Goal: Task Accomplishment & Management: Complete application form

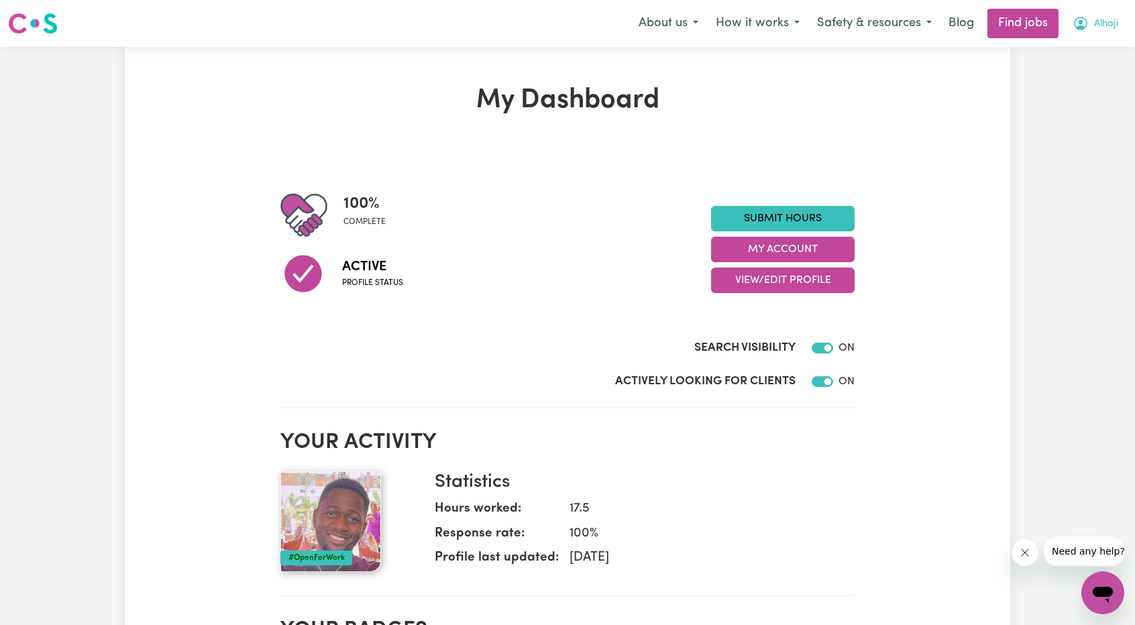
click at [1101, 34] on button "Alhaji" at bounding box center [1095, 23] width 63 height 28
click at [1085, 52] on link "My Account" at bounding box center [1073, 52] width 106 height 25
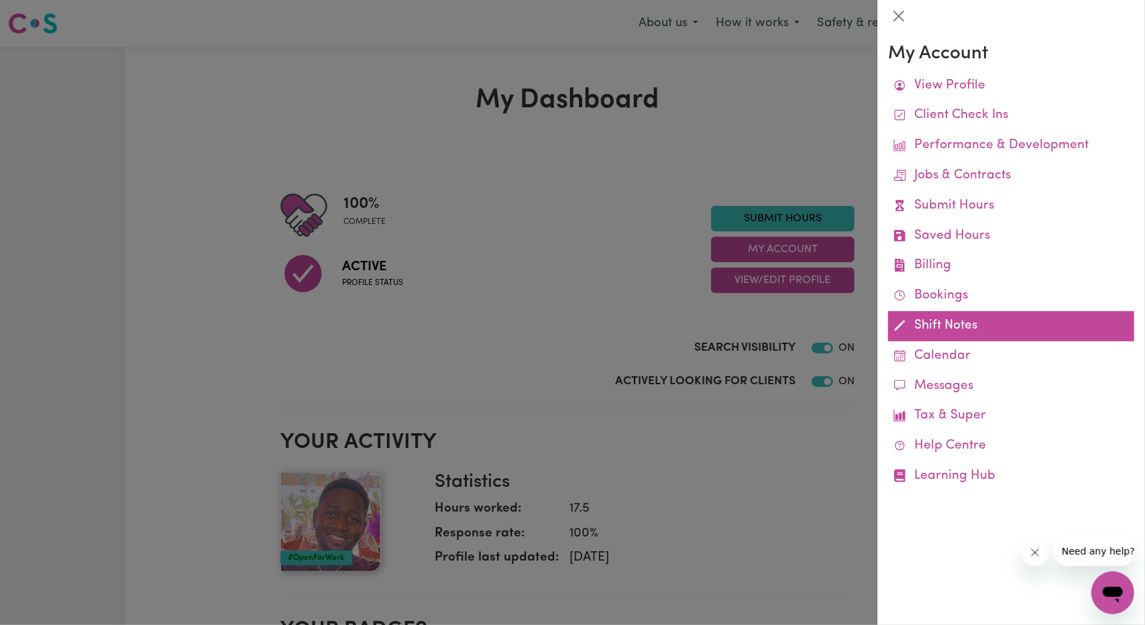
click at [920, 319] on link "Shift Notes" at bounding box center [1011, 326] width 246 height 30
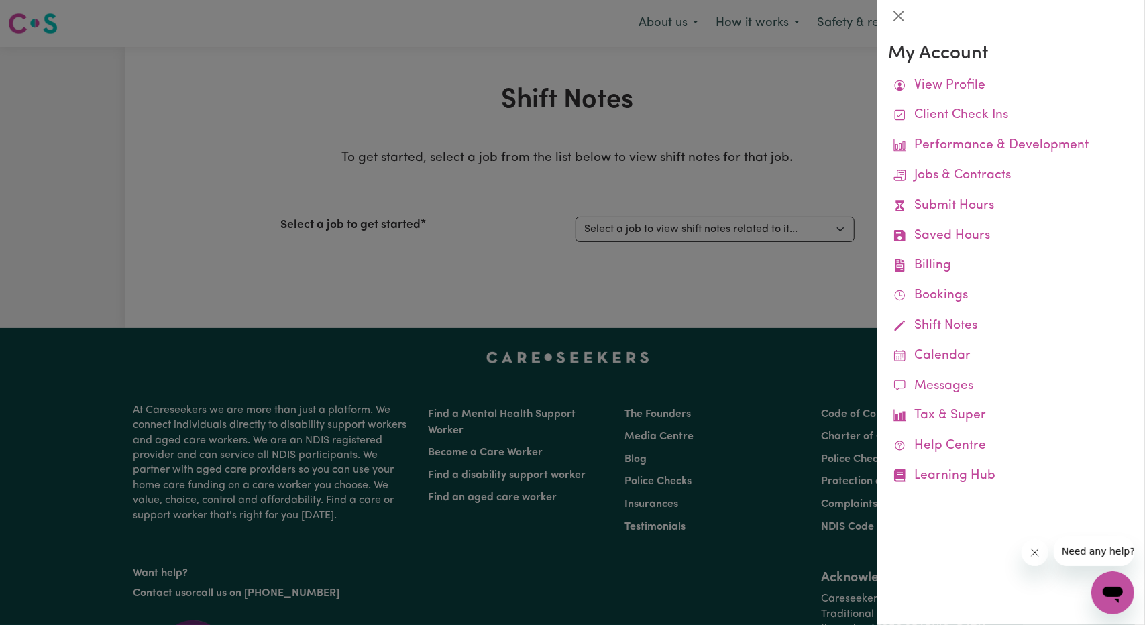
click at [653, 258] on div at bounding box center [572, 312] width 1145 height 625
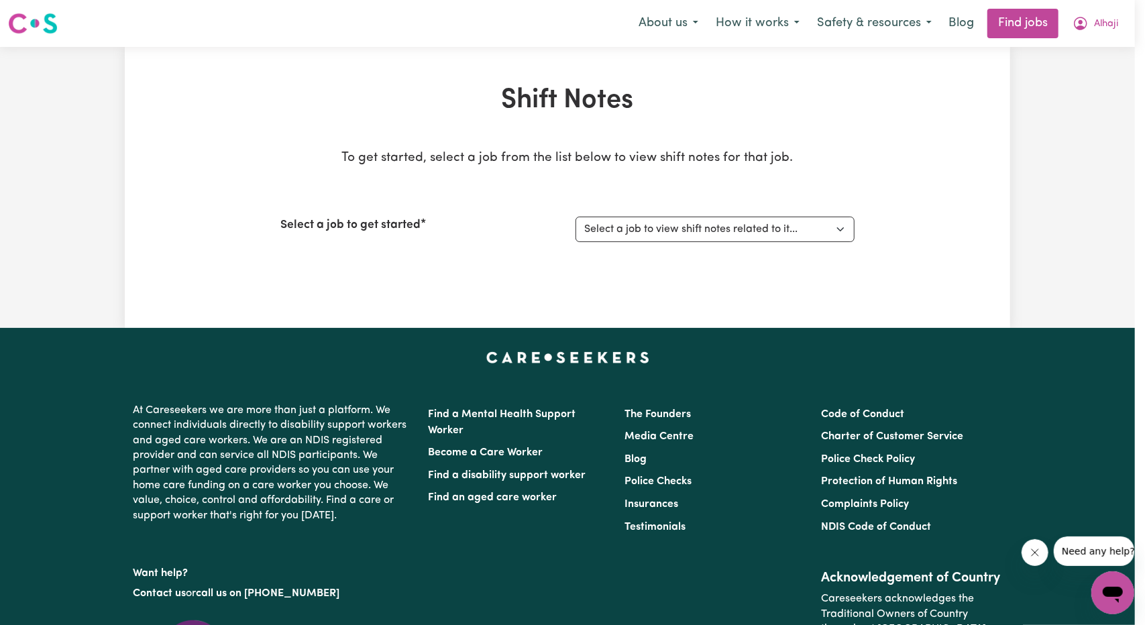
click at [693, 228] on select "Select a job to view shift notes related to it... [[PERSON_NAME]] Care Workers …" at bounding box center [715, 229] width 279 height 25
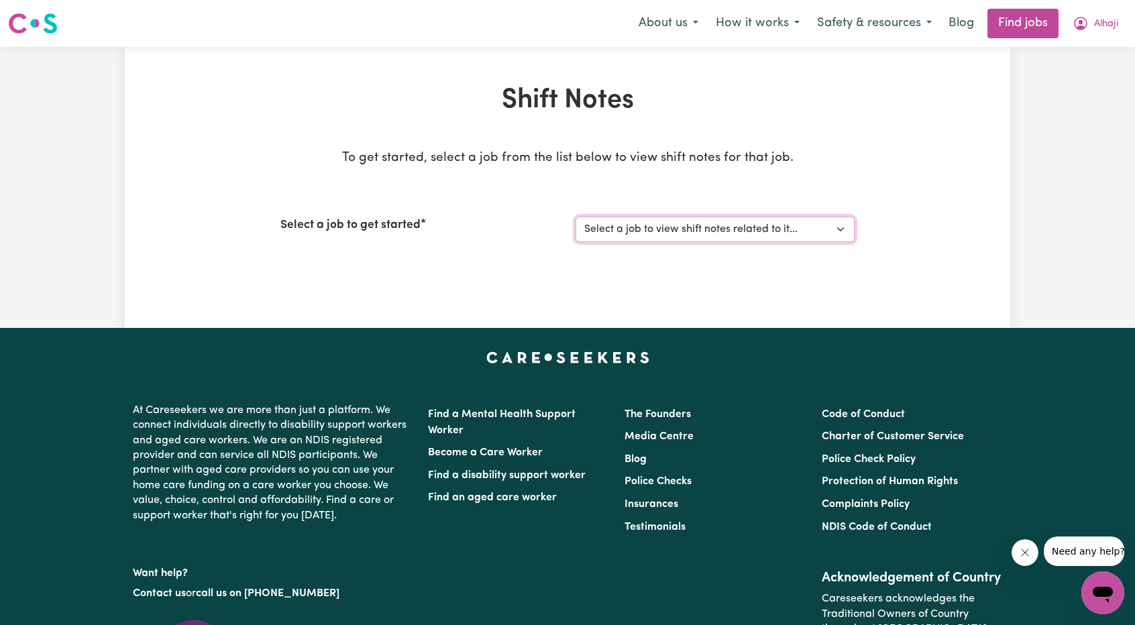
click at [699, 235] on select "Select a job to view shift notes related to it... [[PERSON_NAME]] Care Workers …" at bounding box center [715, 229] width 279 height 25
select select "15031"
click at [576, 217] on select "Select a job to view shift notes related to it... [[PERSON_NAME]] Care Workers …" at bounding box center [715, 229] width 279 height 25
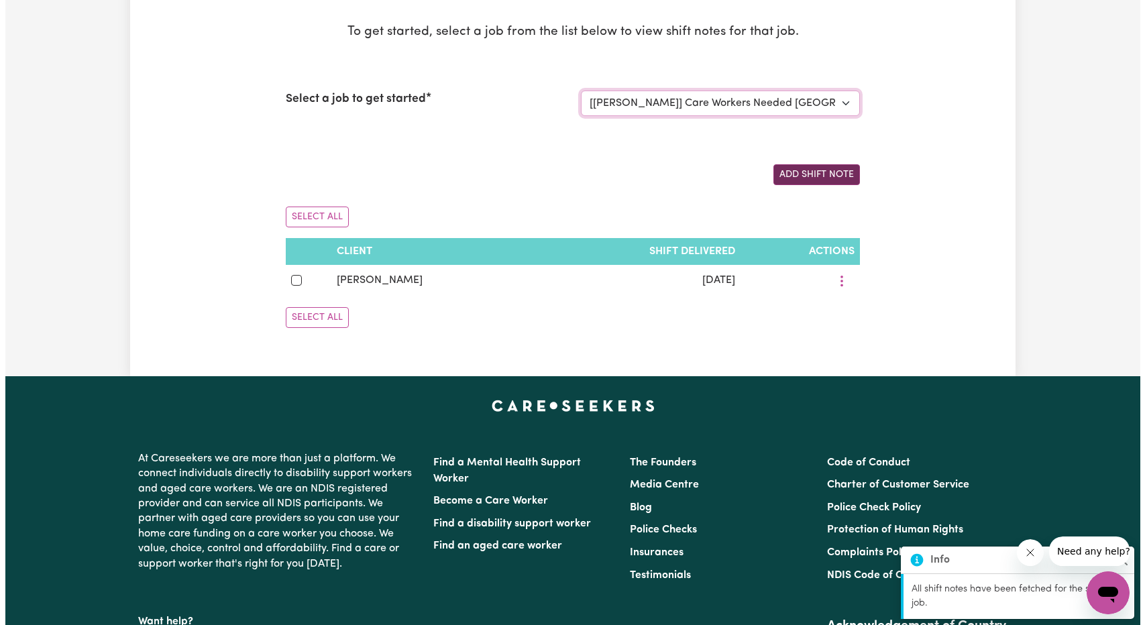
scroll to position [134, 0]
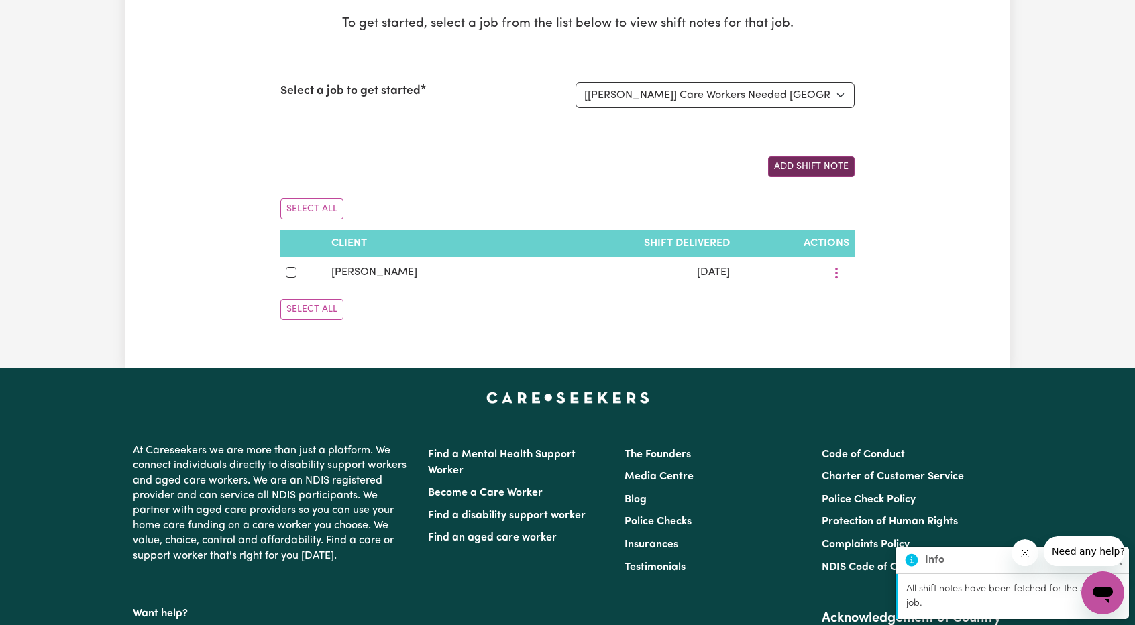
click at [817, 165] on button "Add Shift Note" at bounding box center [811, 166] width 87 height 21
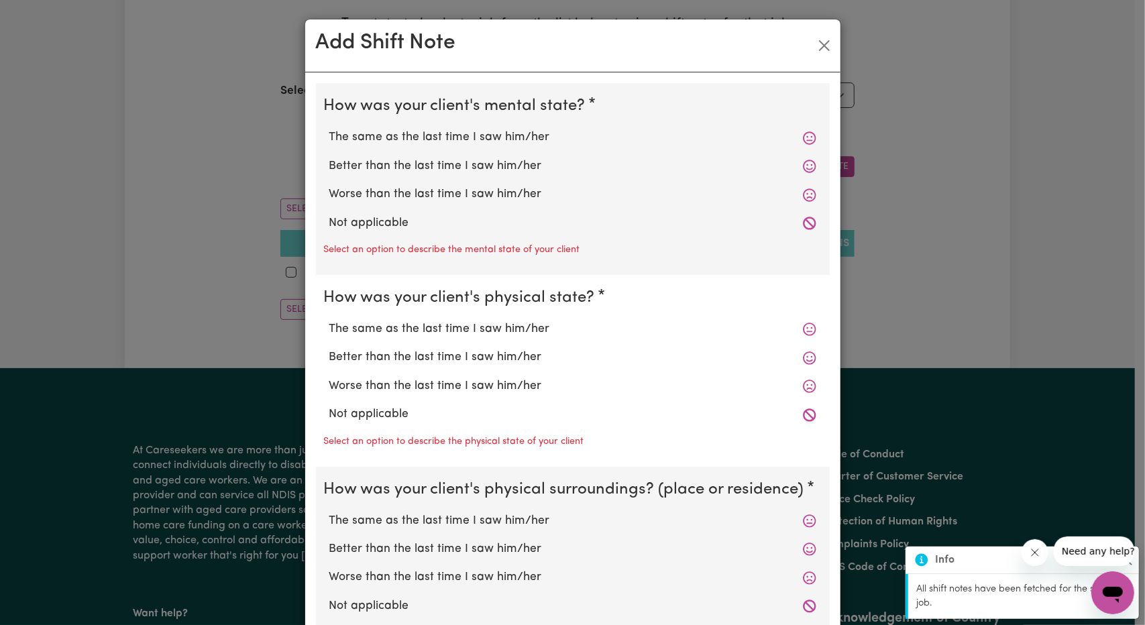
click at [370, 217] on label "Not applicable" at bounding box center [572, 223] width 487 height 17
click at [329, 215] on input "Not applicable" at bounding box center [329, 214] width 1 height 1
radio input "true"
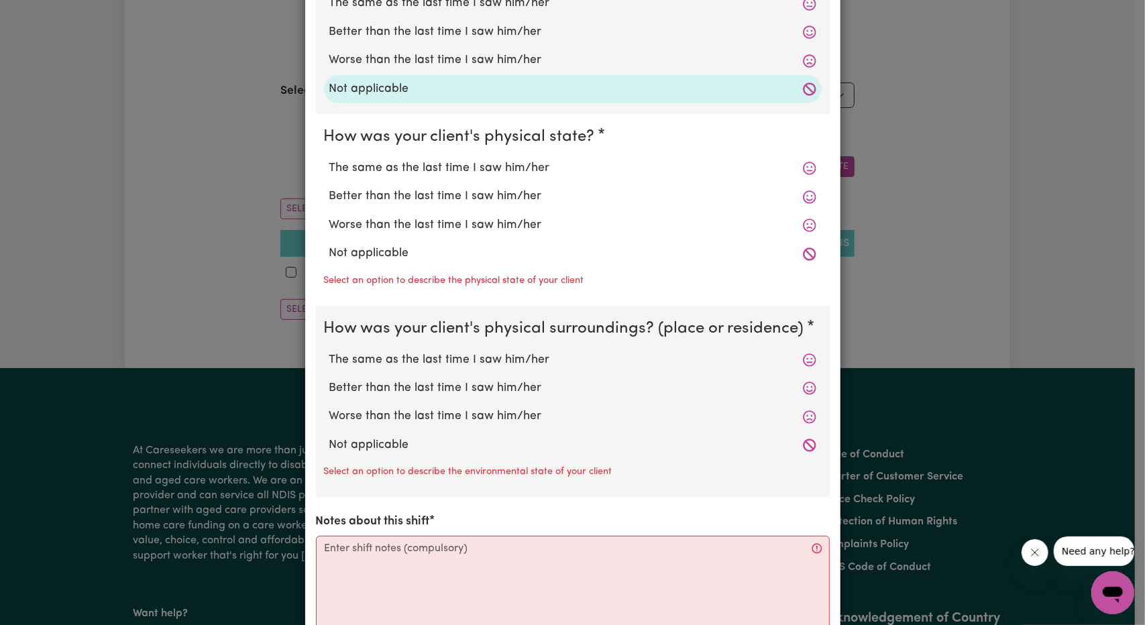
click at [363, 270] on div "Select an option to describe the physical state of your client" at bounding box center [573, 278] width 498 height 21
click at [368, 258] on label "Not applicable" at bounding box center [572, 253] width 487 height 17
click at [329, 245] on input "Not applicable" at bounding box center [329, 244] width 1 height 1
radio input "true"
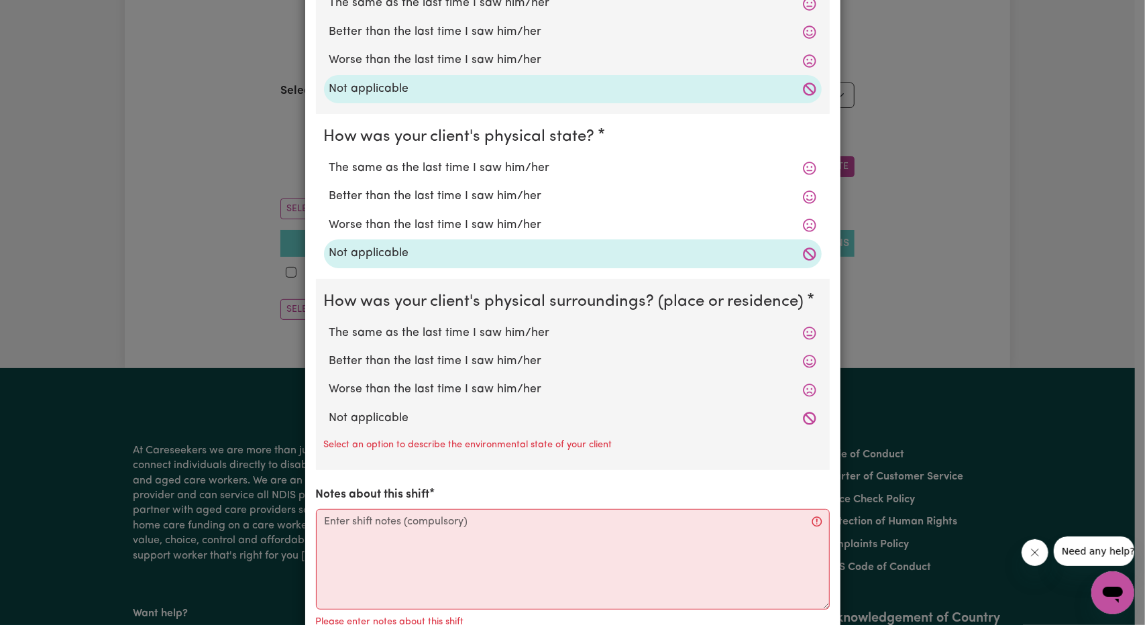
click at [366, 418] on label "Not applicable" at bounding box center [572, 418] width 487 height 17
click at [329, 410] on input "Not applicable" at bounding box center [329, 409] width 1 height 1
radio input "true"
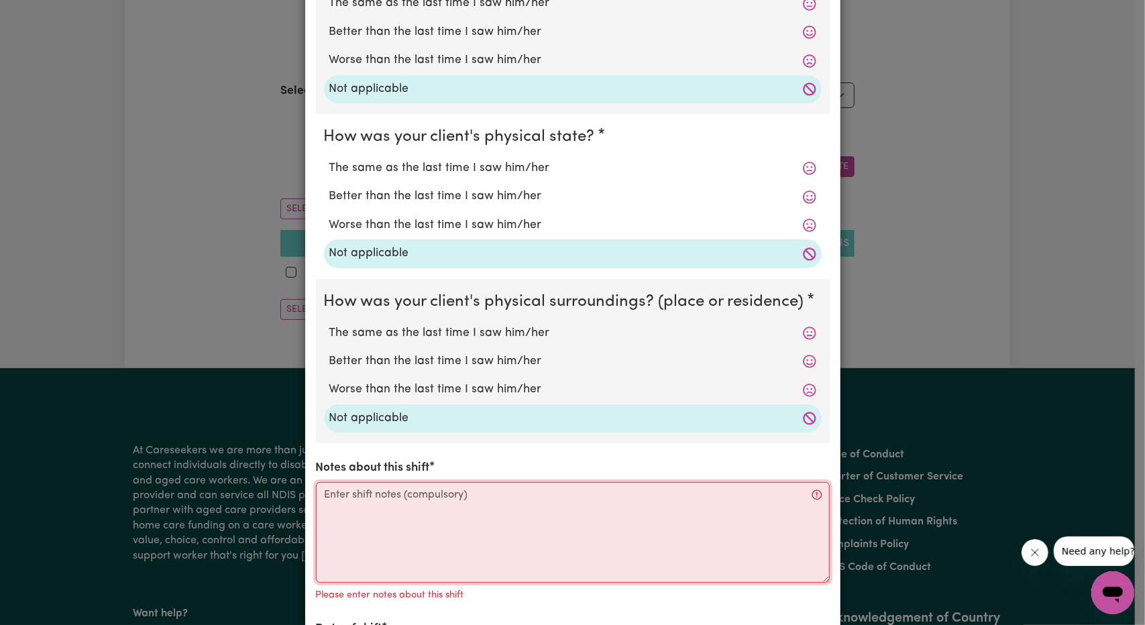
click at [463, 521] on textarea "Notes about this shift" at bounding box center [573, 532] width 514 height 101
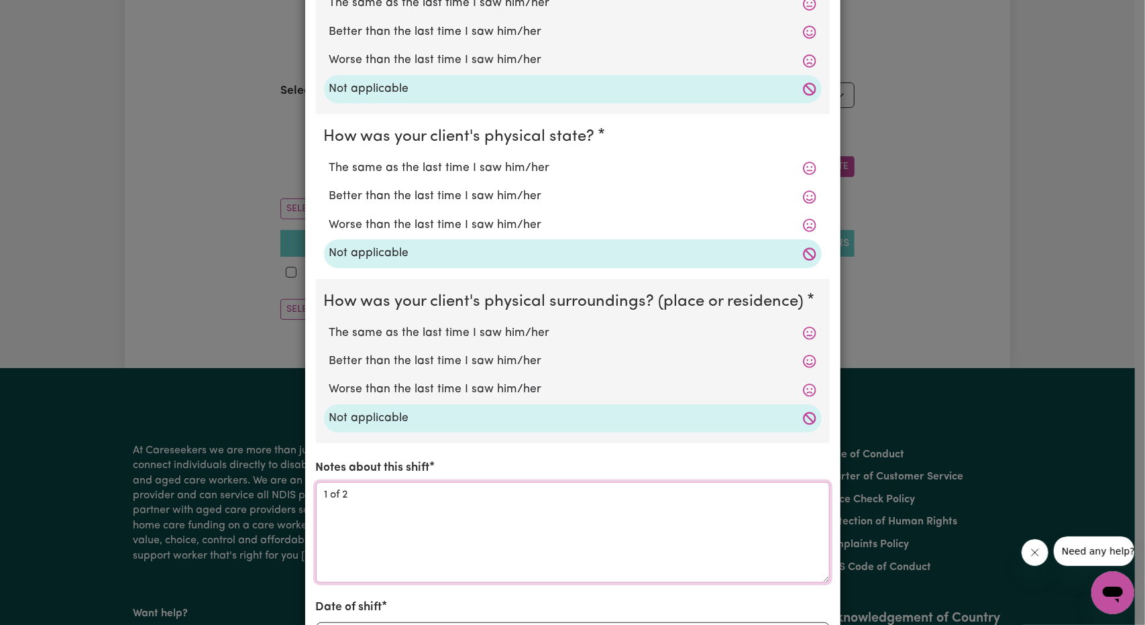
paste textarea "Staff commenced shift at 8:00 am and joined [PERSON_NAME] (A2A) who was already…"
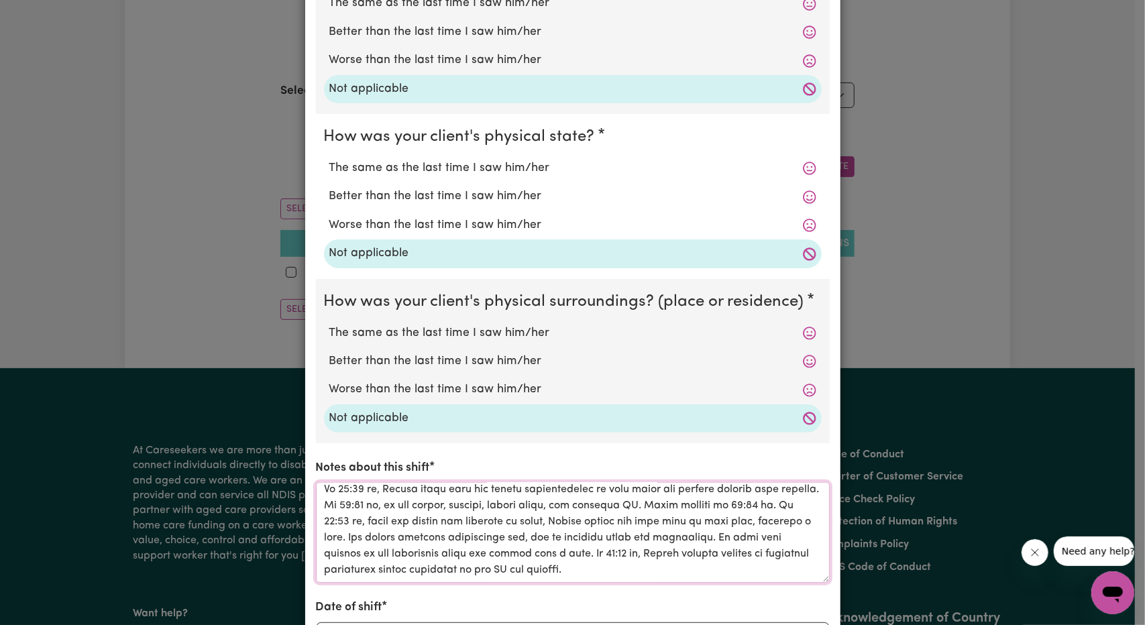
scroll to position [309, 0]
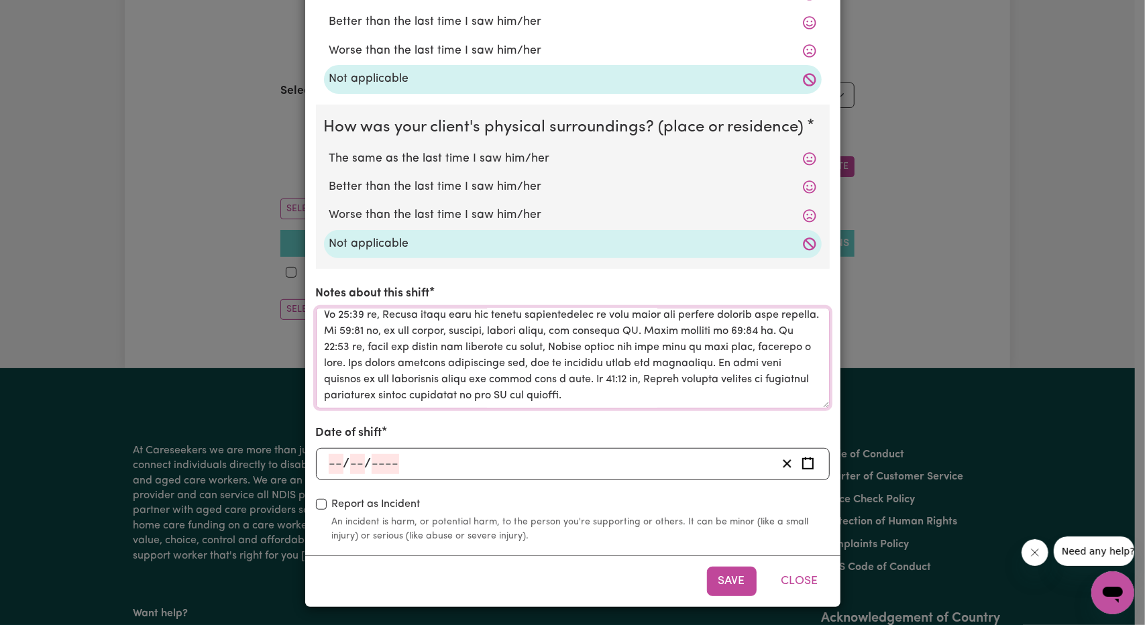
type textarea "1 of 2 Staff commenced shift at 8:00 am and joined [PERSON_NAME] (A2A) who was …"
click at [439, 463] on div "/ /" at bounding box center [551, 464] width 449 height 20
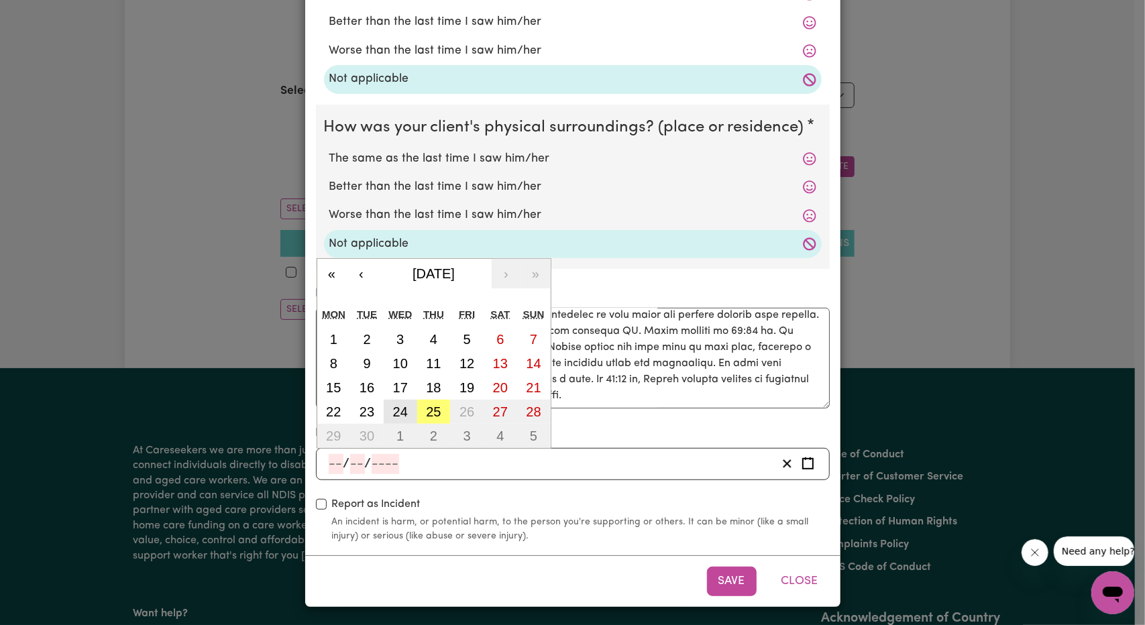
click at [393, 411] on abbr "24" at bounding box center [400, 412] width 15 height 15
type input "[DATE]"
type input "24"
type input "9"
type input "2025"
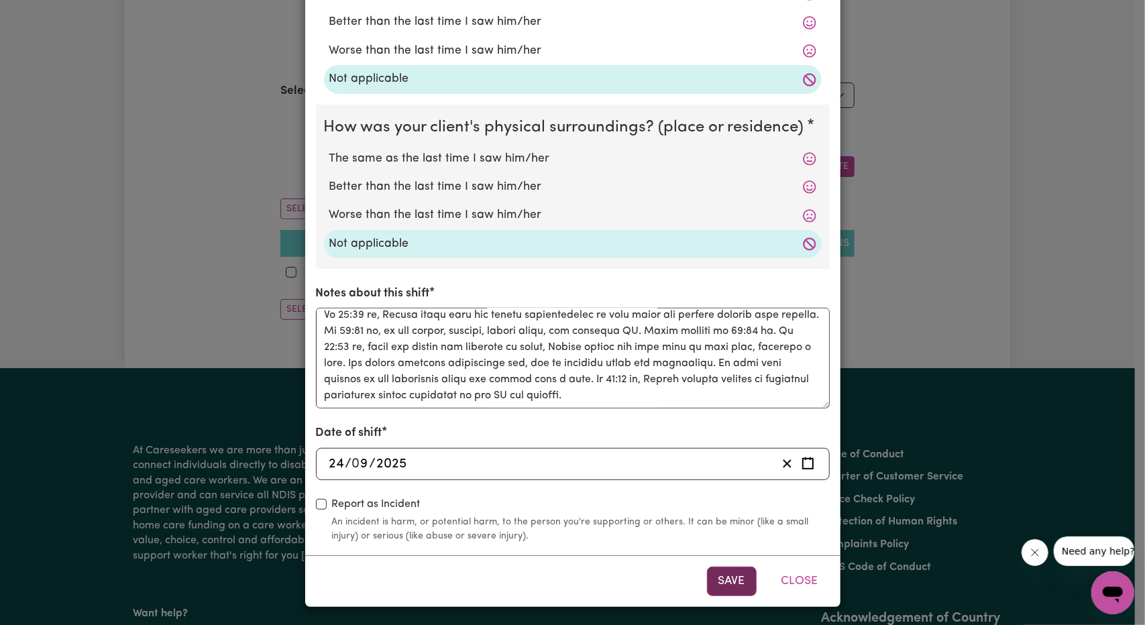
click at [722, 588] on button "Save" at bounding box center [732, 582] width 50 height 30
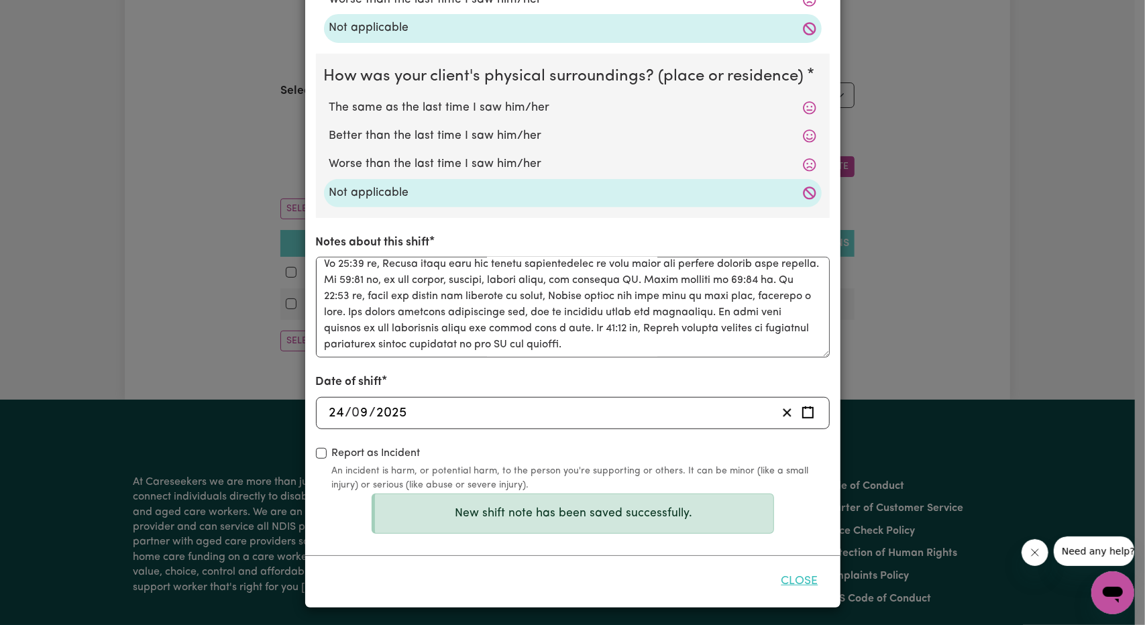
click at [804, 585] on button "Close" at bounding box center [800, 582] width 60 height 30
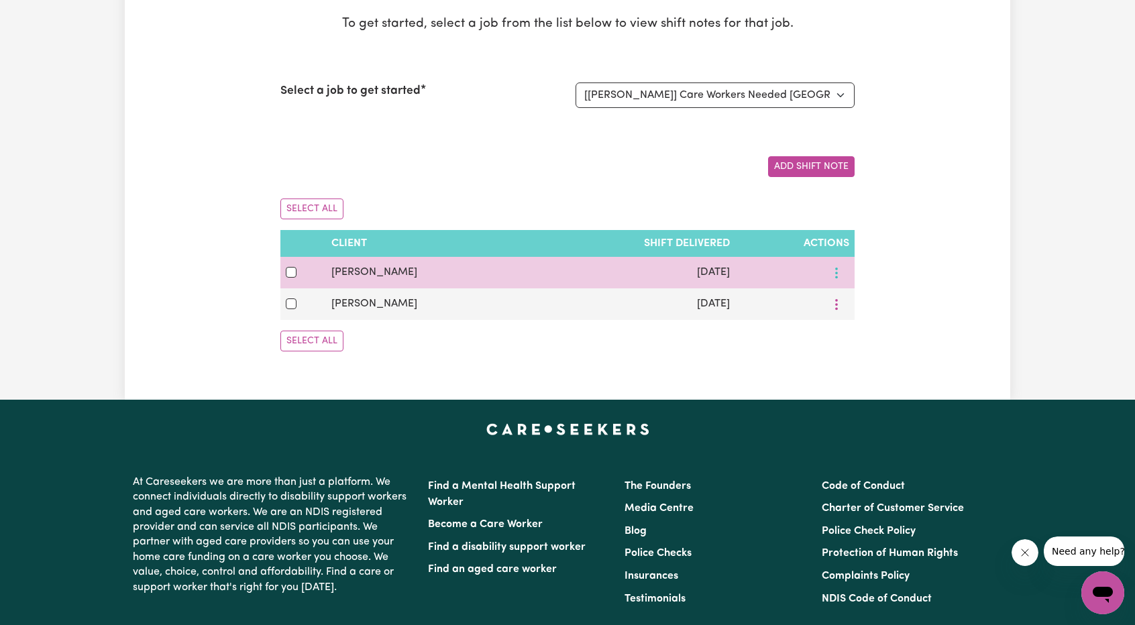
click at [841, 269] on button "More options" at bounding box center [836, 272] width 25 height 21
click at [851, 297] on link "View/Update" at bounding box center [887, 303] width 106 height 27
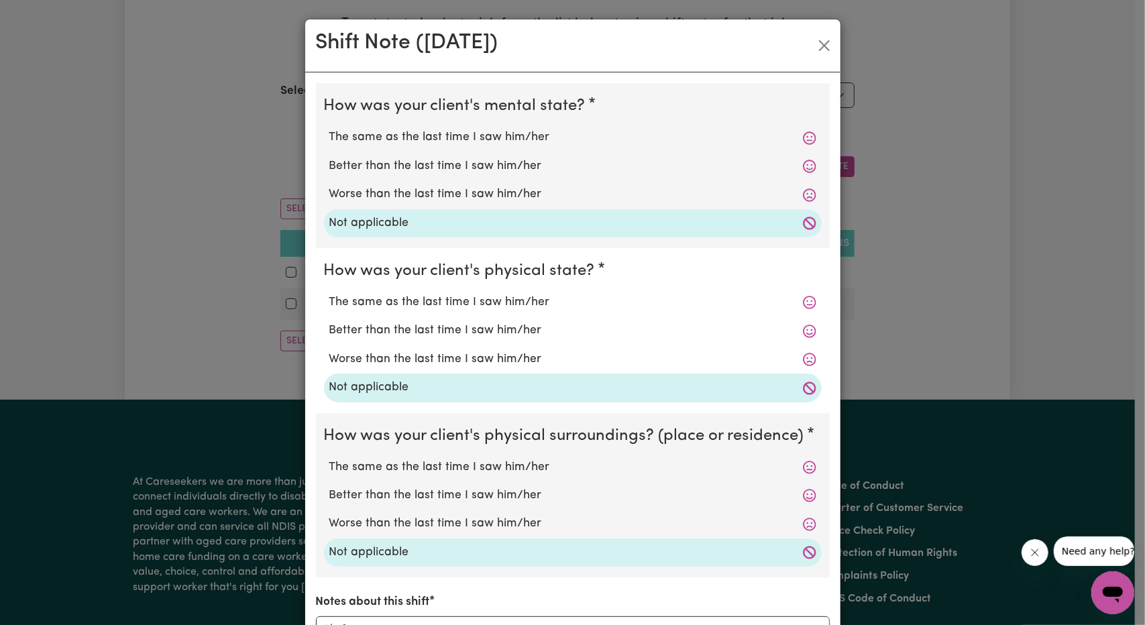
click at [826, 34] on div "Shift Note ( [DATE] )" at bounding box center [572, 45] width 535 height 53
click at [814, 30] on div "Shift Note ( [DATE] )" at bounding box center [572, 45] width 535 height 53
click at [814, 45] on button "Close" at bounding box center [824, 45] width 21 height 21
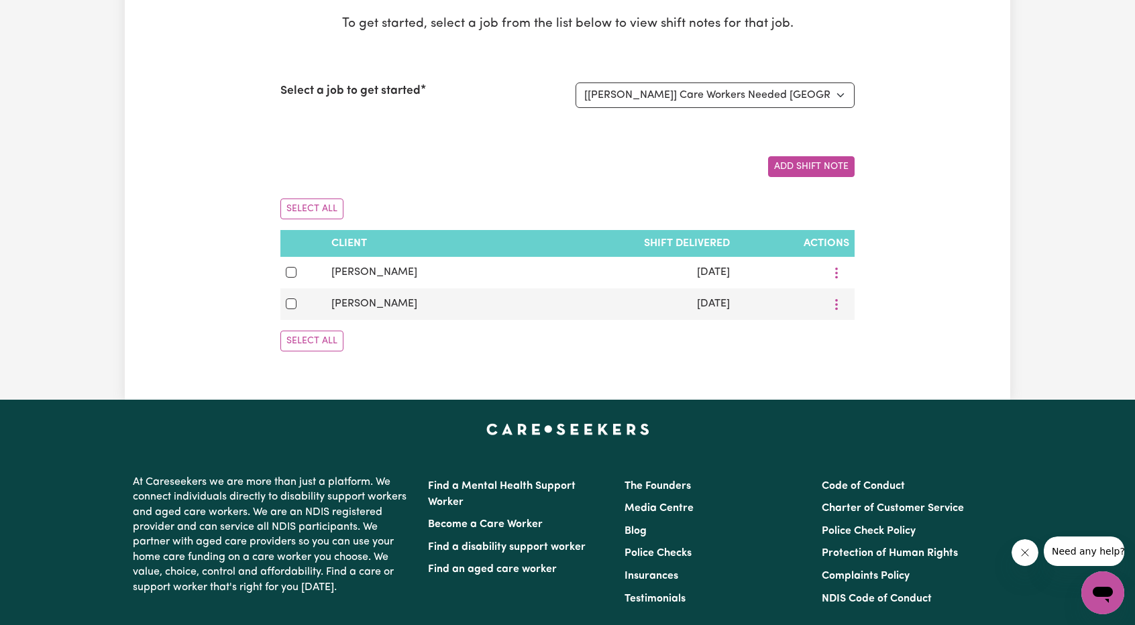
click at [818, 176] on div "To get started, select a job from the list below to view shift notes for that j…" at bounding box center [567, 189] width 574 height 348
click at [820, 168] on button "Add Shift Note" at bounding box center [811, 166] width 87 height 21
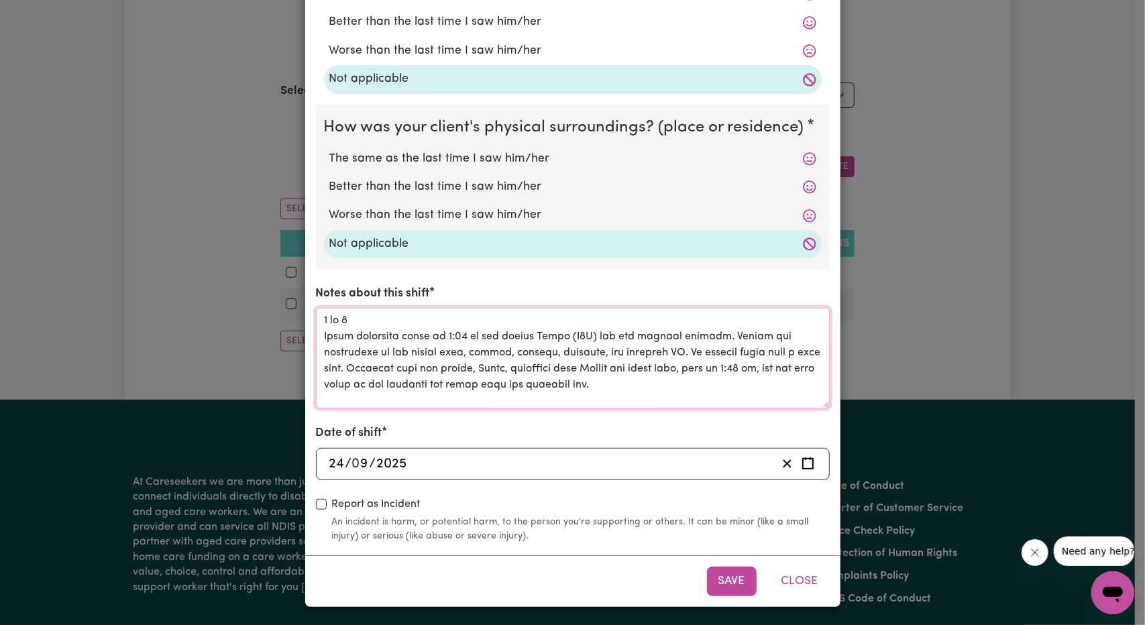
drag, startPoint x: 323, startPoint y: 322, endPoint x: 304, endPoint y: 319, distance: 19.0
click at [305, 319] on div "How was your client's mental state? The same as the last time I saw him/her Bet…" at bounding box center [572, 159] width 535 height 791
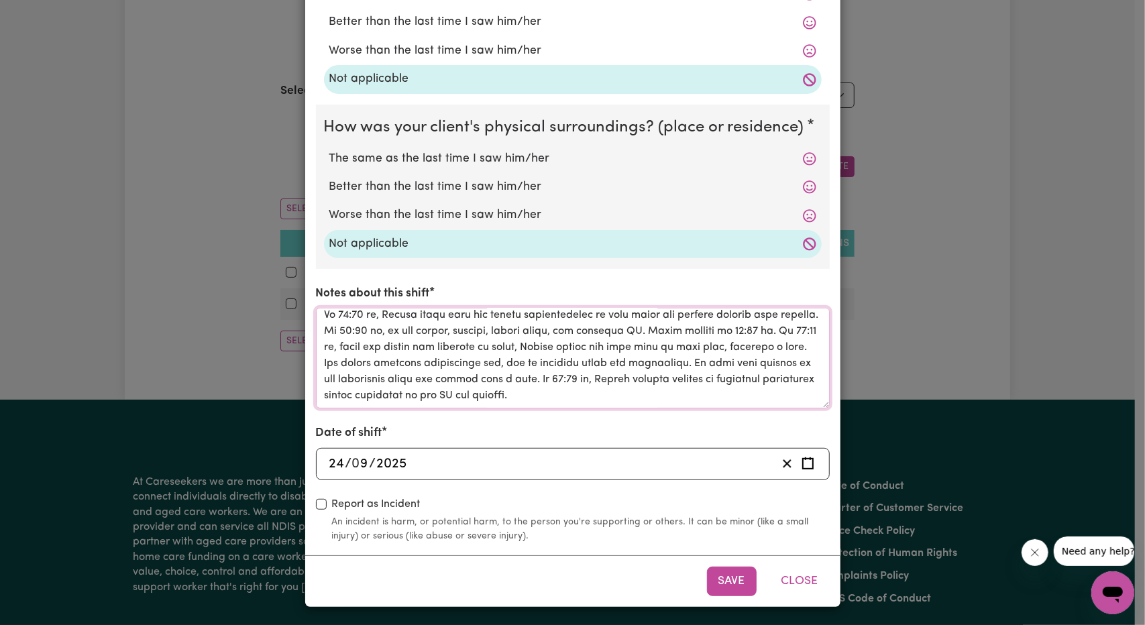
drag, startPoint x: 319, startPoint y: 335, endPoint x: 714, endPoint y: 398, distance: 400.1
click at [714, 398] on textarea "Notes about this shift" at bounding box center [573, 358] width 514 height 101
paste textarea "Lo 28:78 ip, Dolors ametco adipisc elits do eiusmod tem incidi utl etdolor mag …"
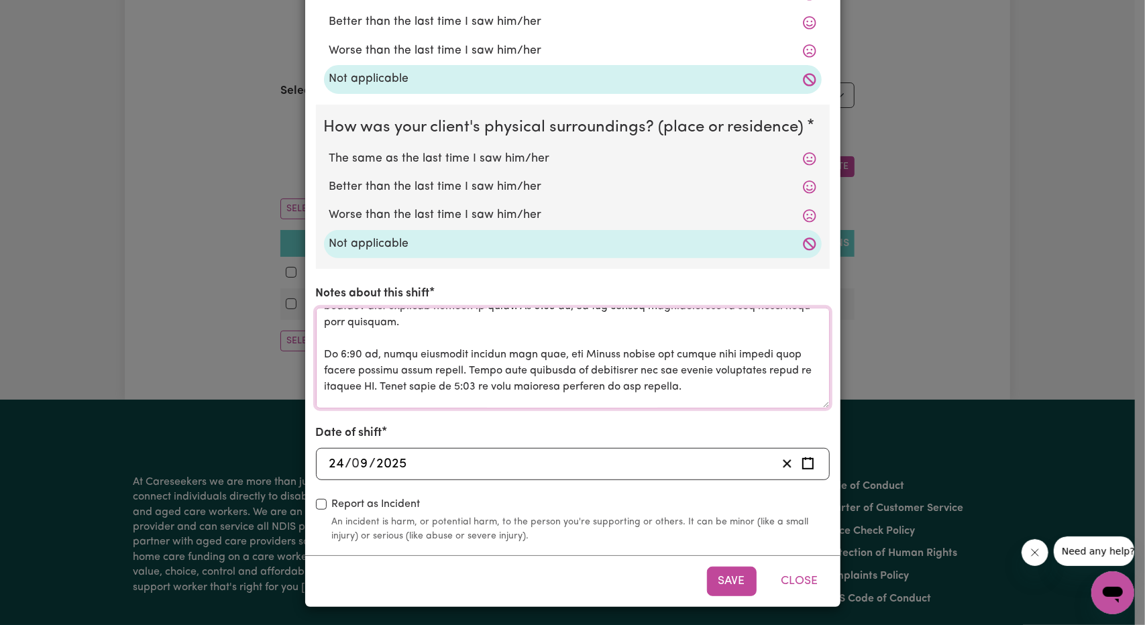
scroll to position [407, 0]
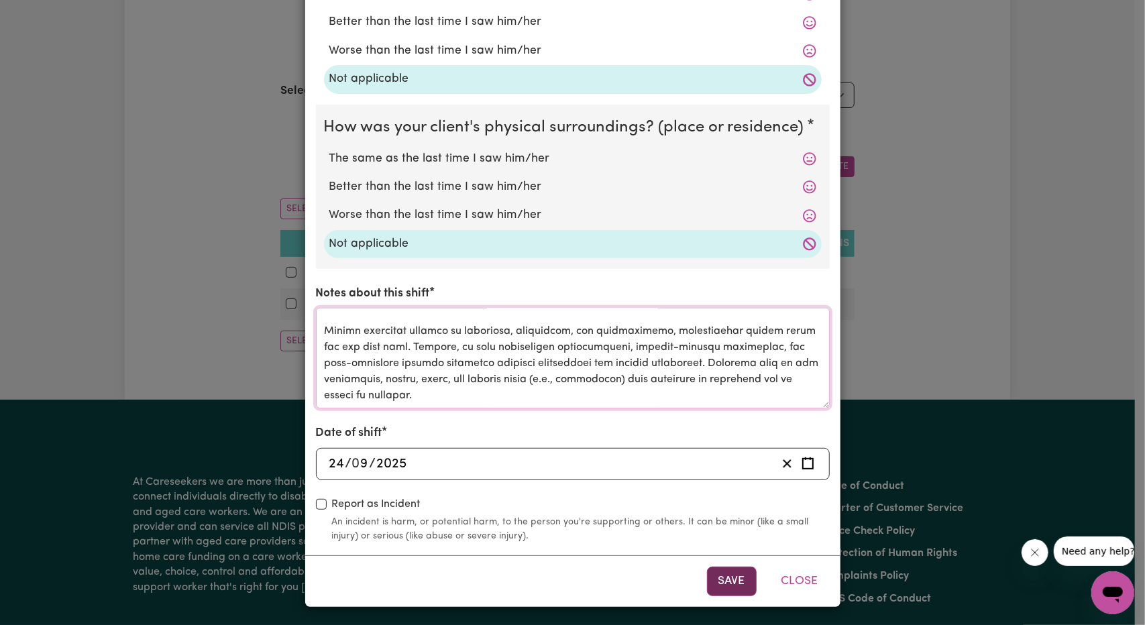
type textarea "8 lo 8 Ip 02:36 do, Sitame consec adipisc elits do eiusmod tem incidi utl etdol…"
click at [726, 574] on button "Save" at bounding box center [732, 582] width 50 height 30
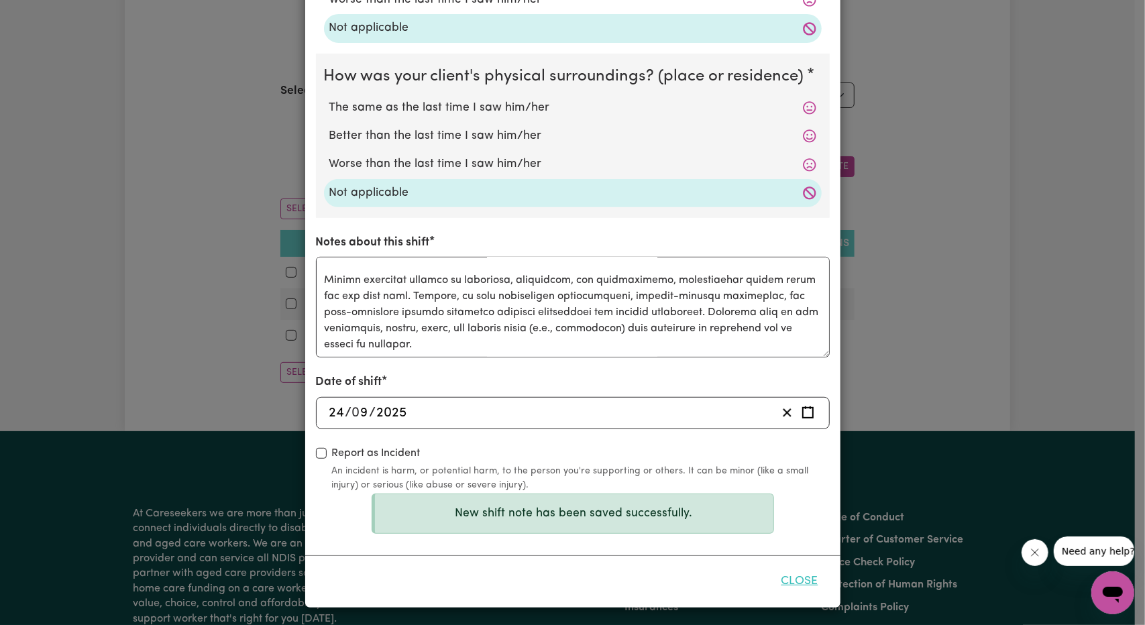
click at [788, 581] on button "Close" at bounding box center [800, 582] width 60 height 30
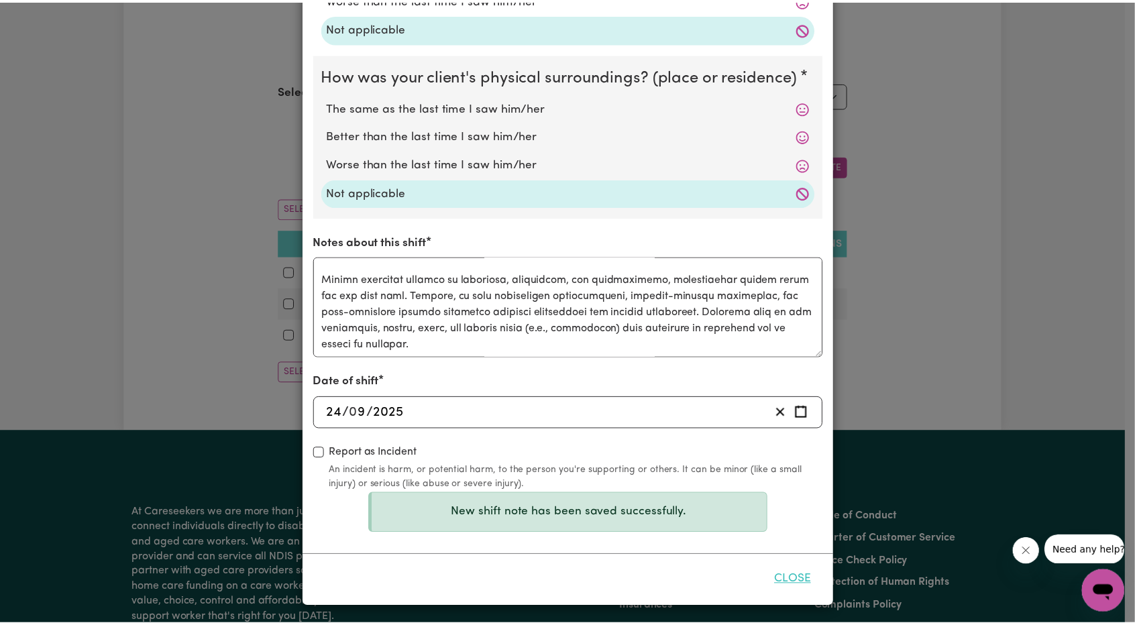
scroll to position [309, 0]
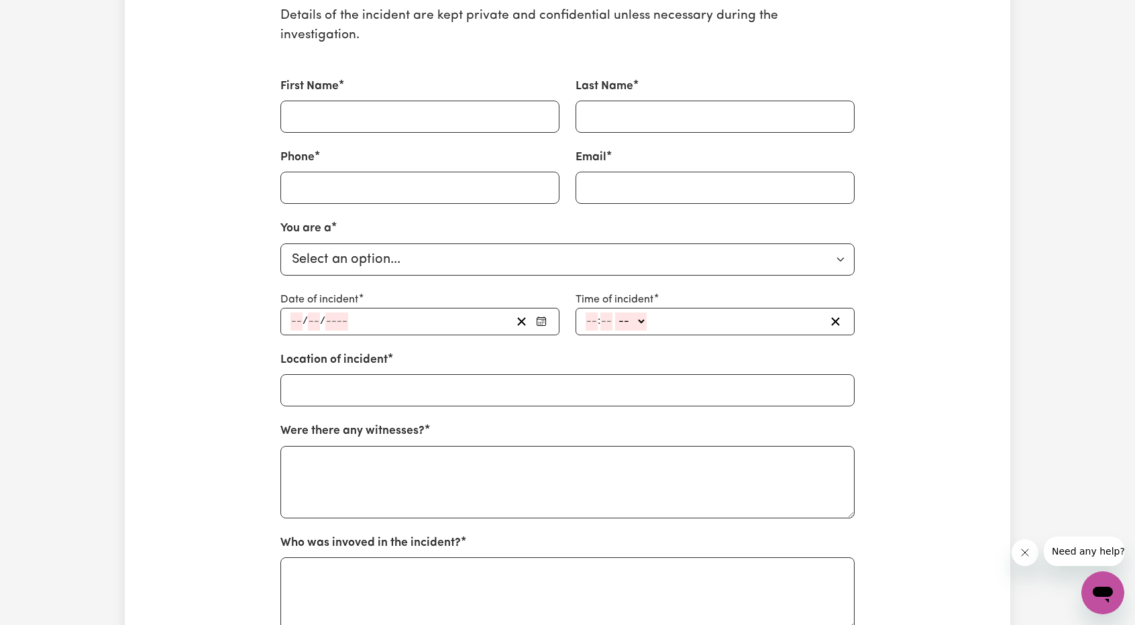
scroll to position [268, 0]
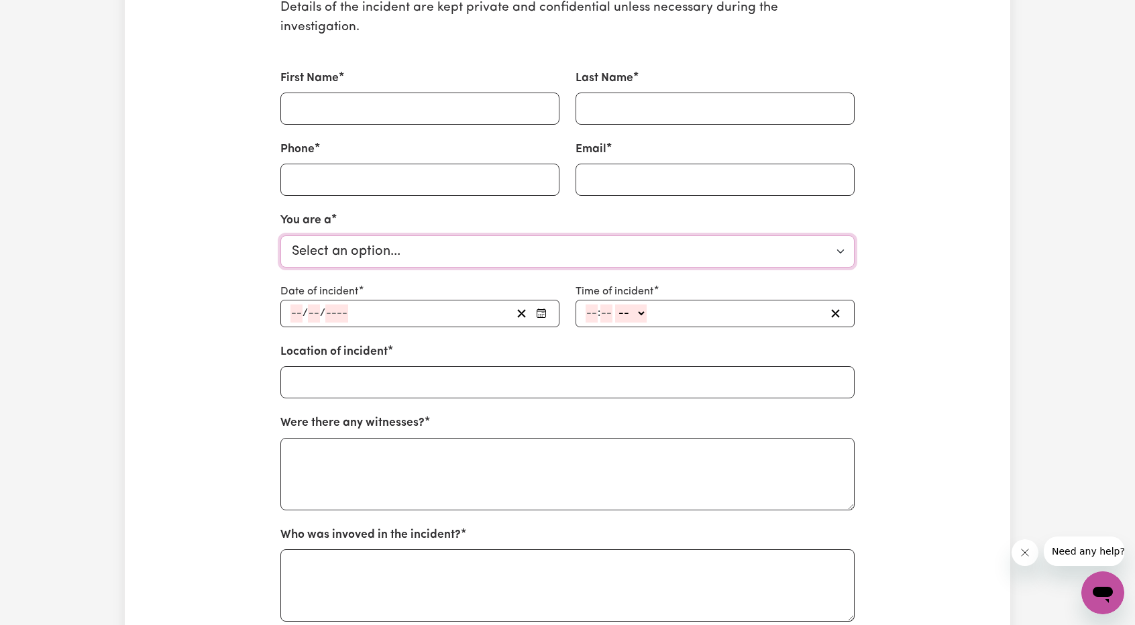
click at [446, 235] on select "Select an option... Customer Care Worker Support Coordinator Visitor" at bounding box center [567, 251] width 574 height 32
click at [120, 183] on div "Report an Incident At Careseekers we take your safety very seriously and have a…" at bounding box center [567, 354] width 1135 height 1150
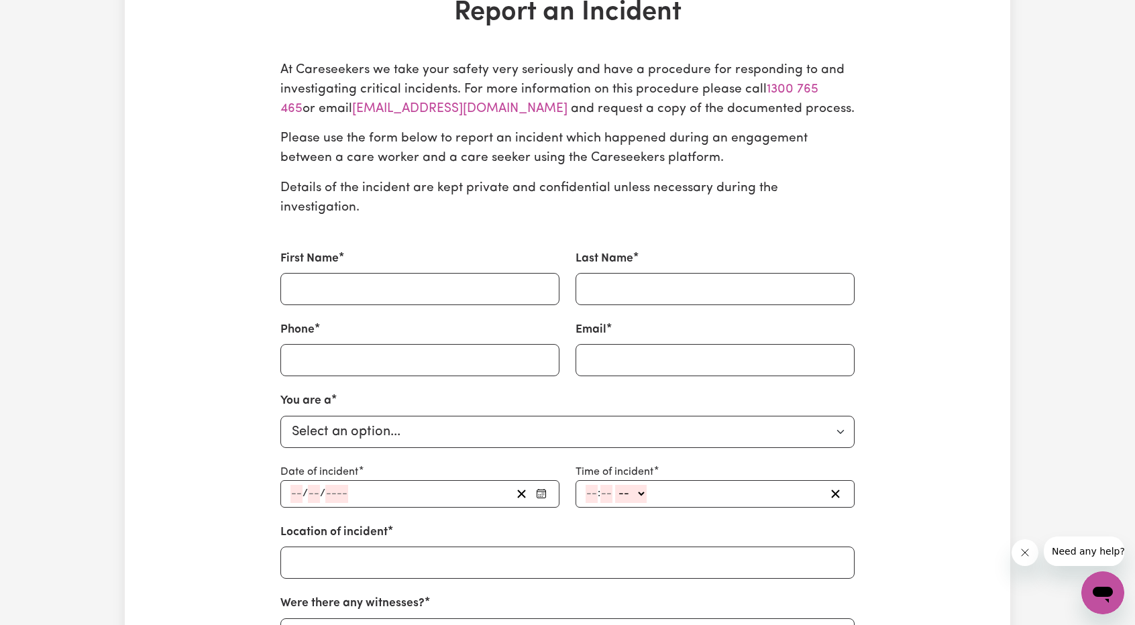
scroll to position [0, 0]
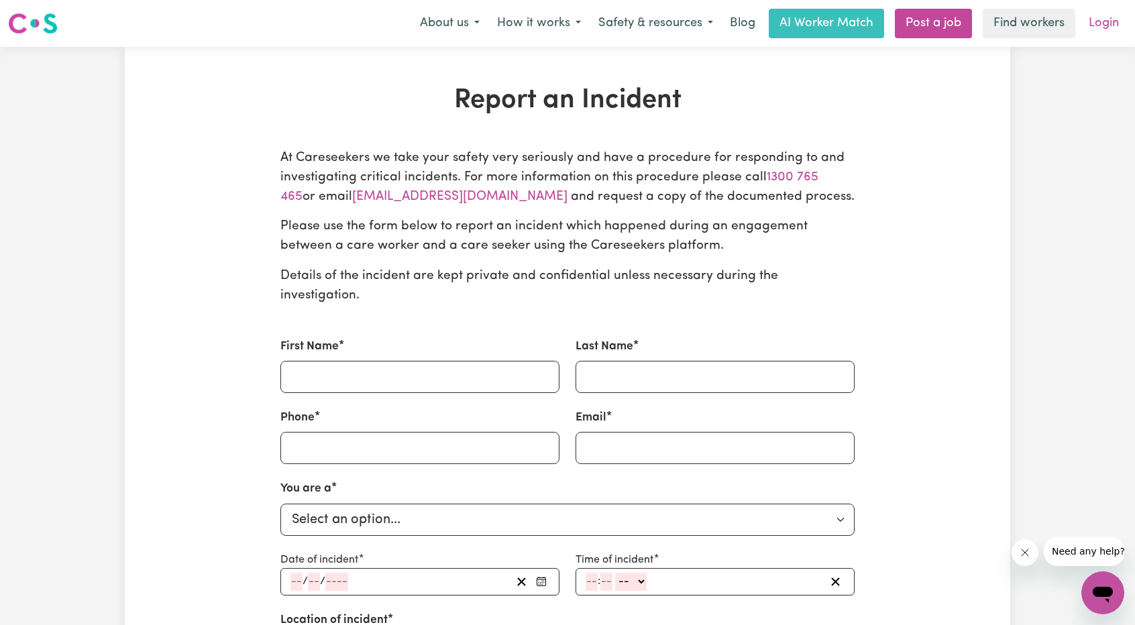
click at [1118, 28] on link "Login" at bounding box center [1104, 24] width 46 height 30
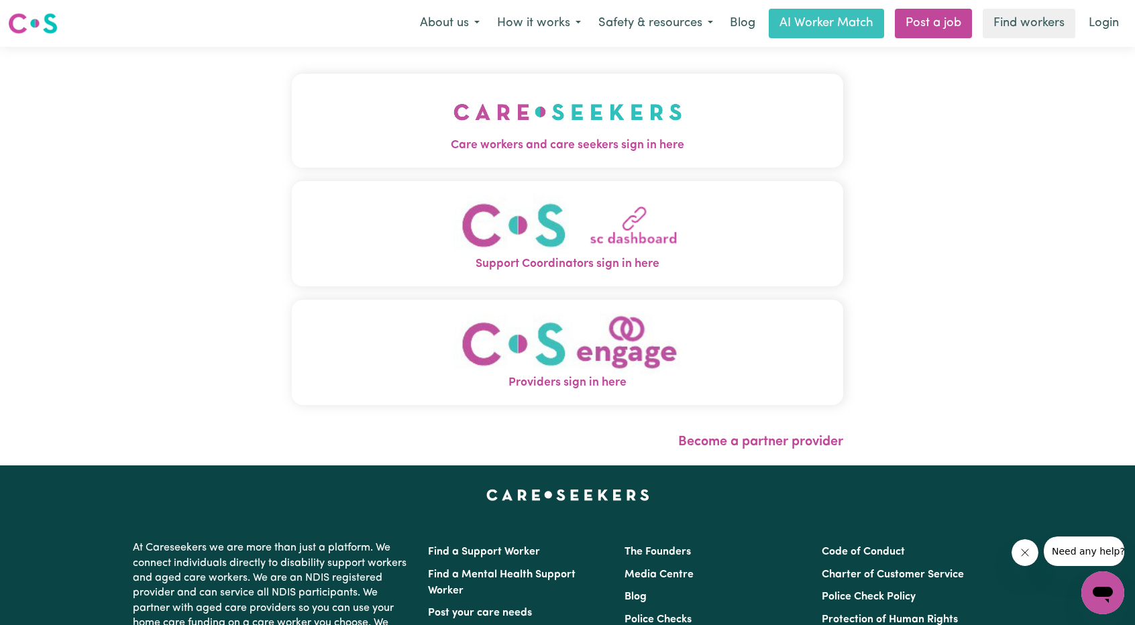
click at [530, 134] on img "Care workers and care seekers sign in here" at bounding box center [568, 112] width 229 height 50
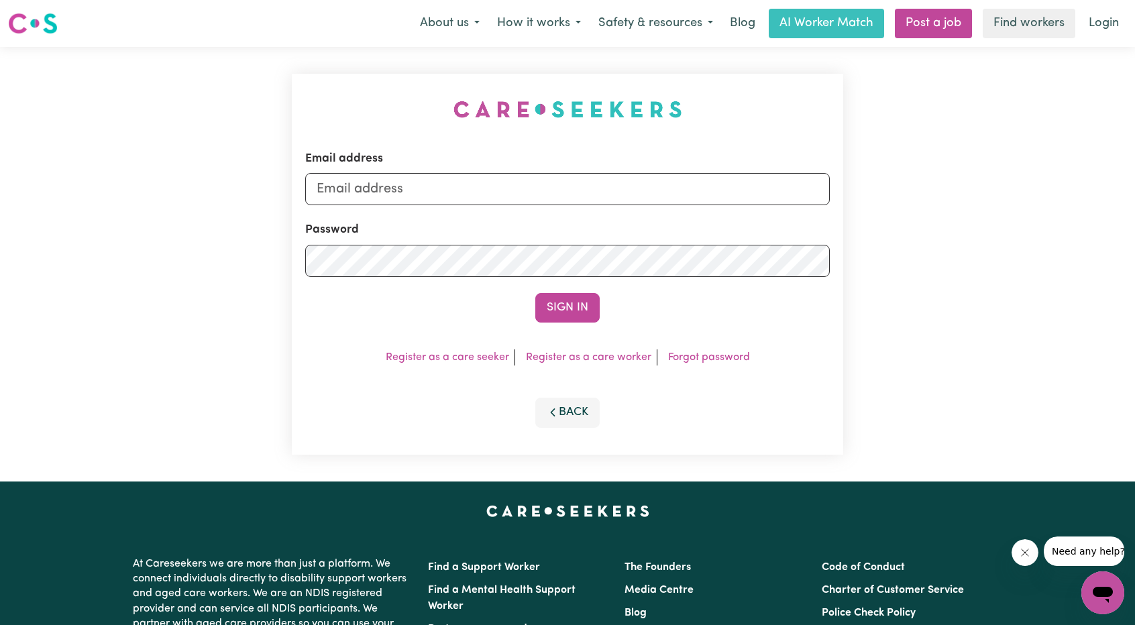
click at [691, 214] on form "Email address Password Sign In" at bounding box center [567, 236] width 525 height 172
drag, startPoint x: 678, startPoint y: 193, endPoint x: 641, endPoint y: 201, distance: 38.6
click at [678, 193] on input "Email address" at bounding box center [567, 189] width 525 height 32
drag, startPoint x: 384, startPoint y: 189, endPoint x: 660, endPoint y: 211, distance: 277.3
click at [671, 204] on input "superuser~ethan@careseekers.com.au" at bounding box center [567, 189] width 525 height 32
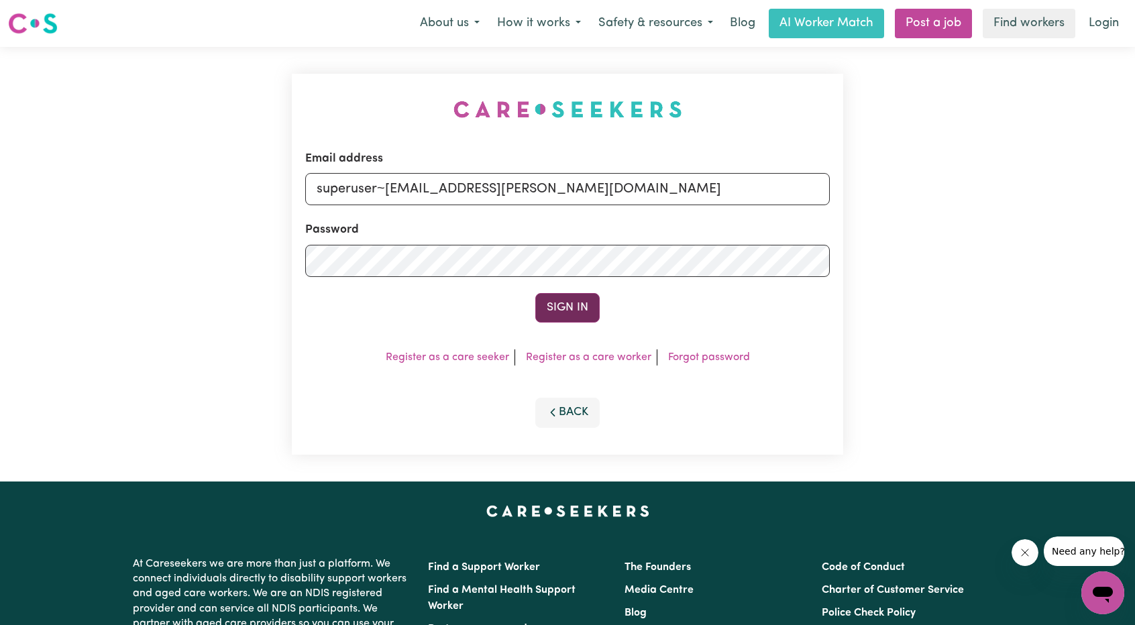
type input "superuser~gabiella.bennett@outlook.com"
click at [570, 295] on button "Sign In" at bounding box center [567, 308] width 64 height 30
